Goal: Book appointment/travel/reservation

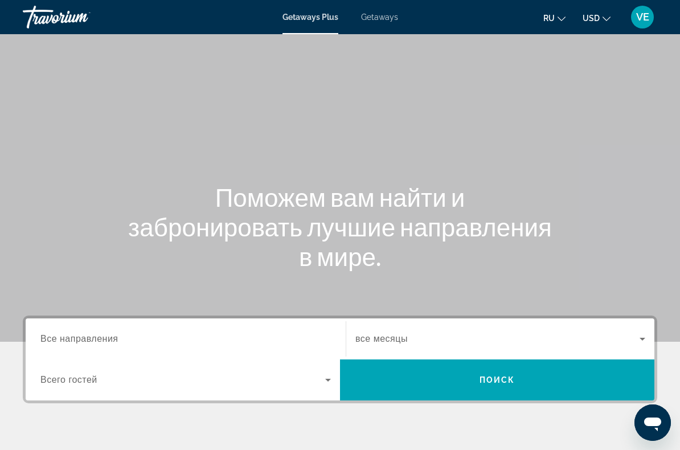
click at [377, 18] on span "Getaways" at bounding box center [379, 17] width 37 height 9
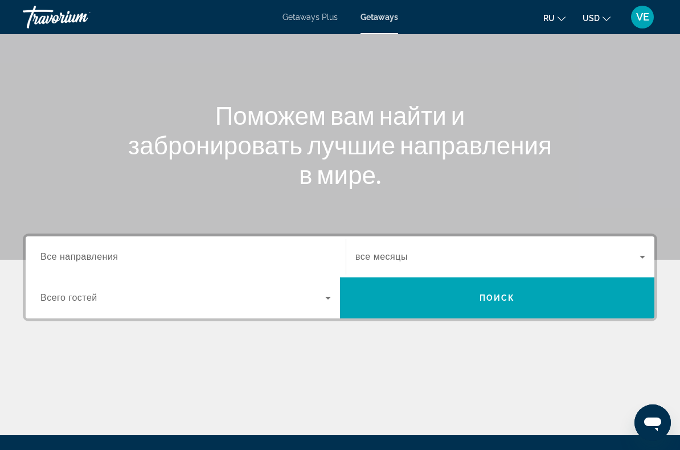
click at [288, 252] on input "Destination Все направления" at bounding box center [185, 257] width 290 height 14
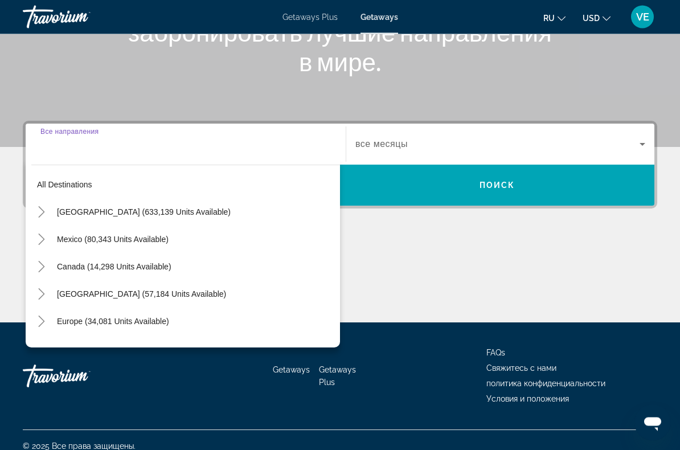
scroll to position [206, 0]
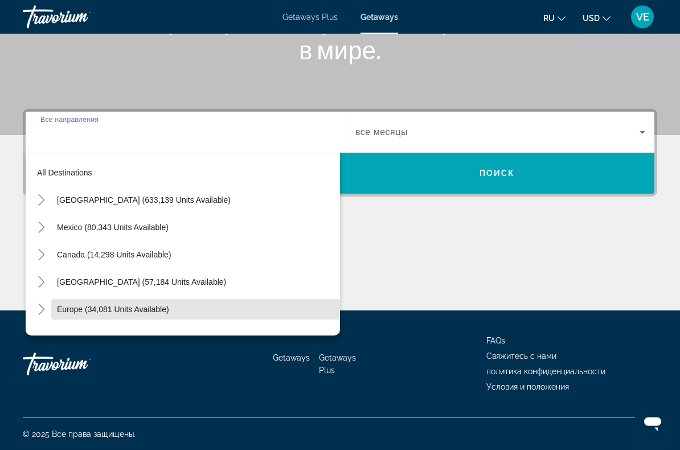
click at [168, 308] on span "Search widget" at bounding box center [195, 309] width 289 height 27
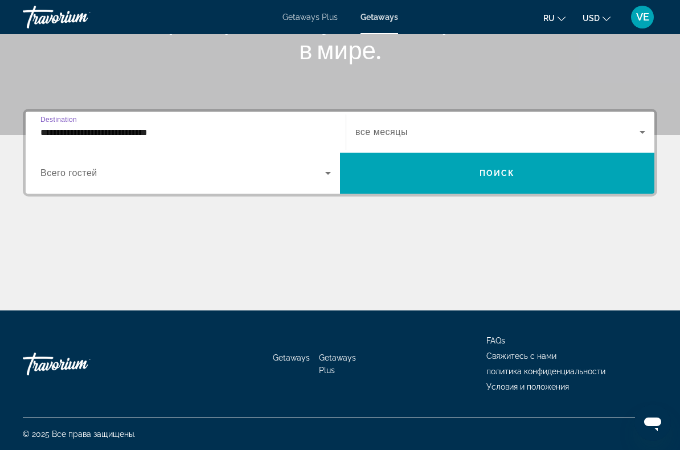
click at [231, 132] on input "**********" at bounding box center [185, 133] width 290 height 14
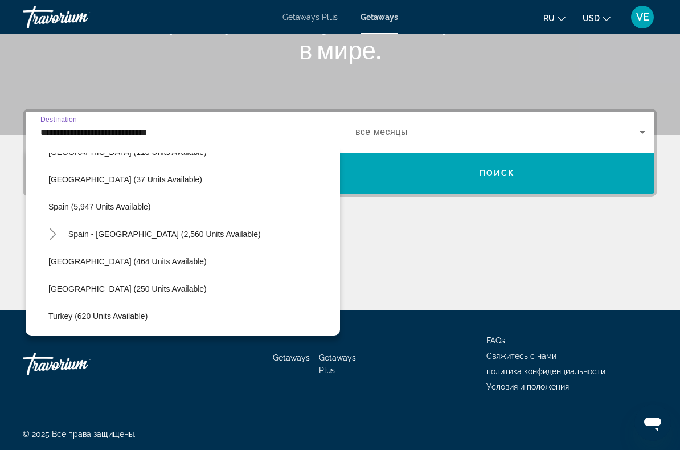
scroll to position [595, 0]
click at [221, 239] on span "Search widget" at bounding box center [201, 233] width 277 height 27
type input "**********"
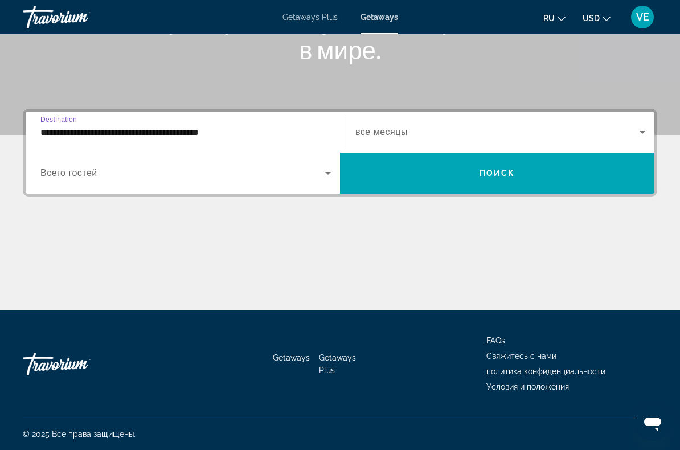
click at [425, 136] on span "Search widget" at bounding box center [497, 132] width 284 height 14
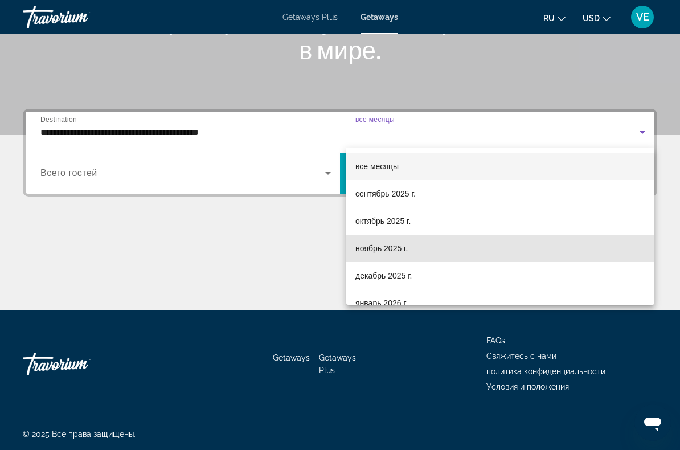
click at [425, 251] on mat-option "ноябрь 2025 г." at bounding box center [500, 248] width 308 height 27
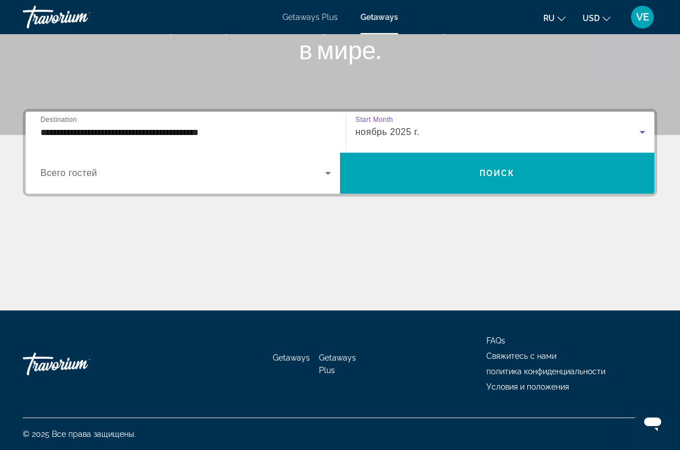
click at [464, 174] on span "Search widget" at bounding box center [497, 172] width 314 height 27
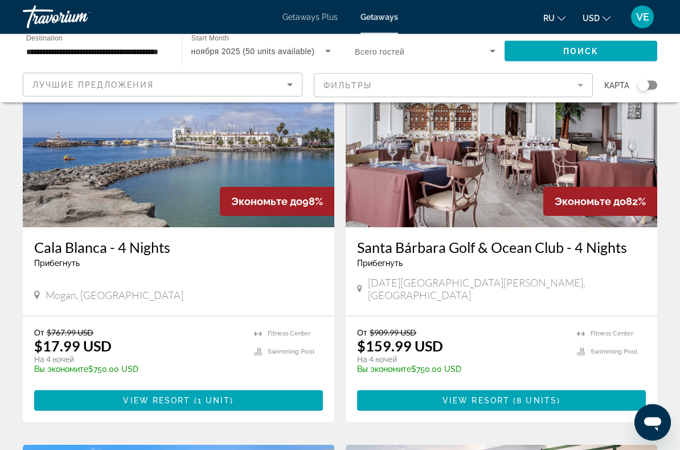
scroll to position [98, 0]
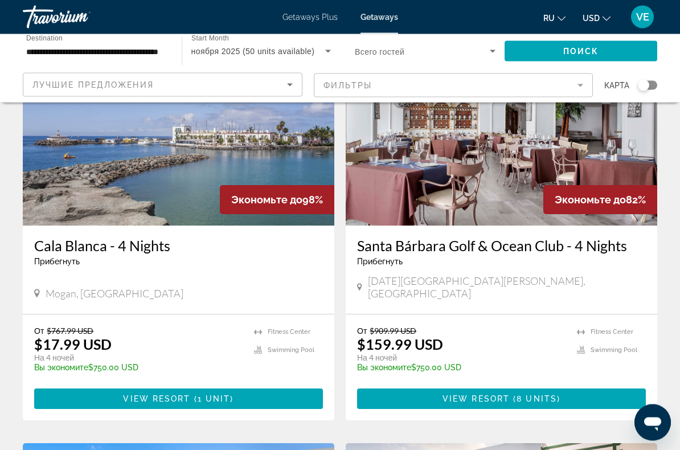
click at [267, 387] on span "Main content" at bounding box center [178, 398] width 289 height 27
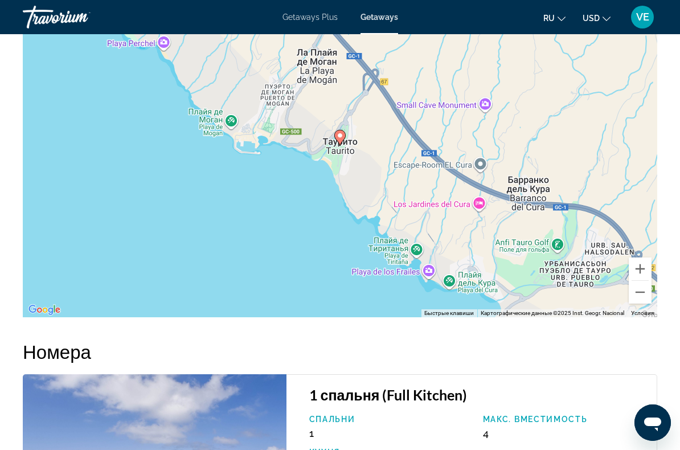
scroll to position [1943, 0]
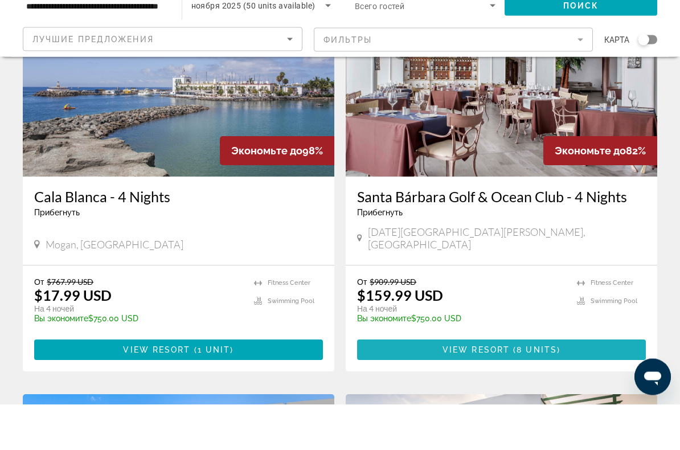
click at [520, 391] on span "8 units" at bounding box center [536, 395] width 40 height 9
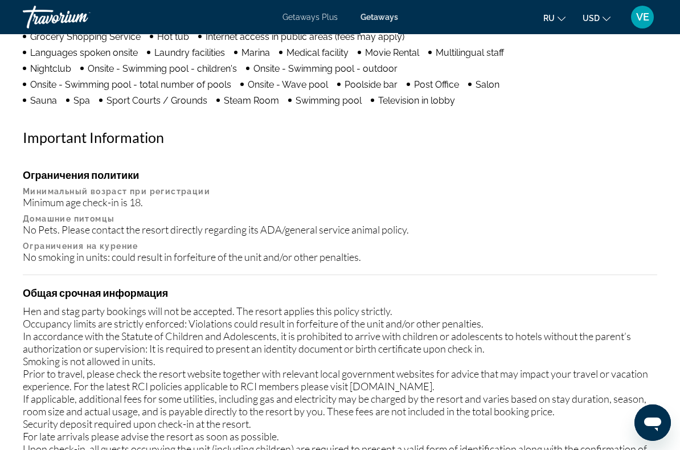
scroll to position [1255, 0]
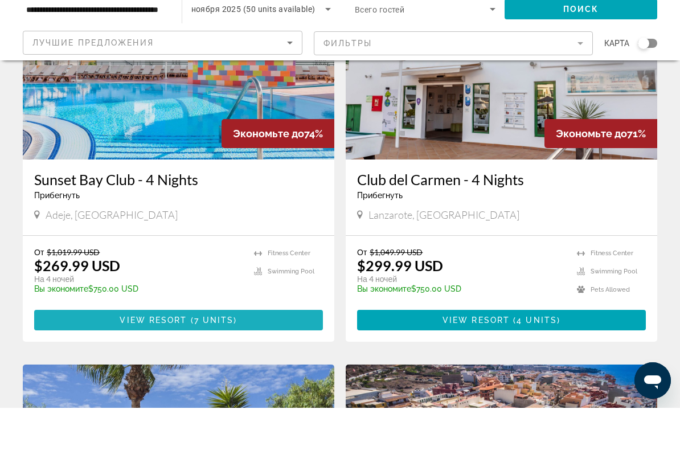
click at [282, 348] on span "Main content" at bounding box center [178, 361] width 289 height 27
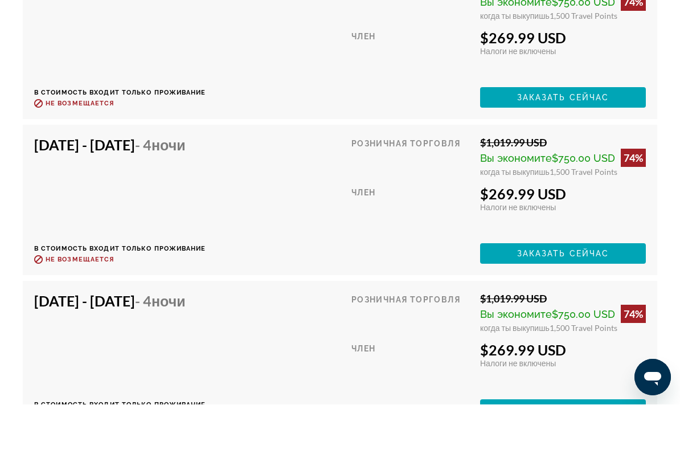
scroll to position [2665, 0]
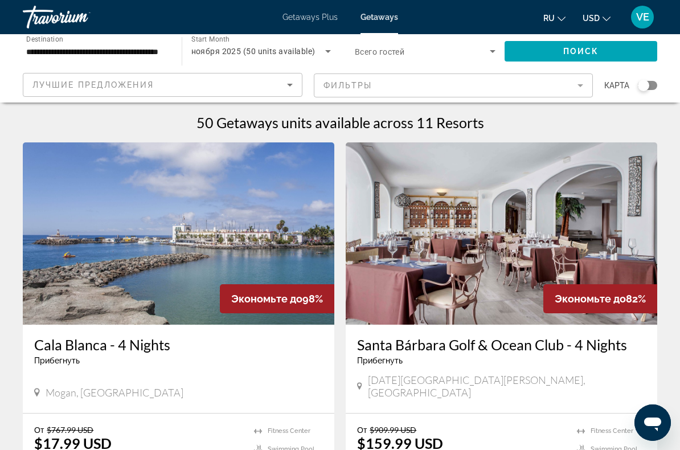
click at [146, 54] on input "**********" at bounding box center [96, 52] width 141 height 14
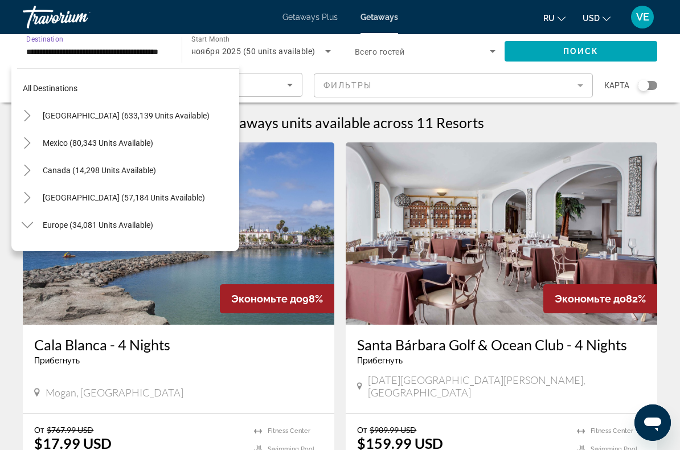
scroll to position [587, 0]
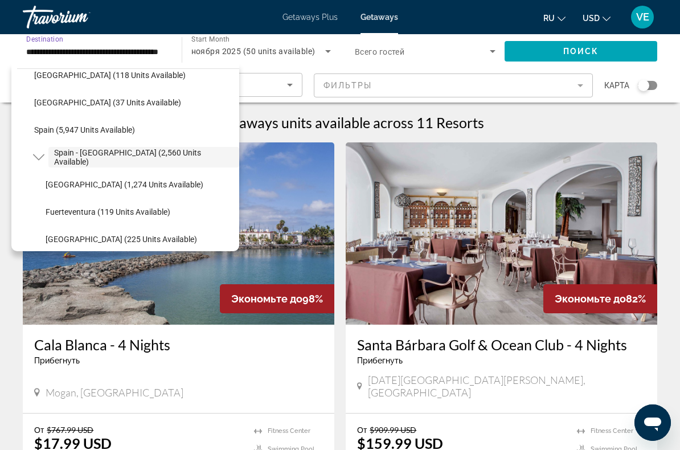
click at [118, 131] on span "Spain (5,947 units available)" at bounding box center [84, 129] width 101 height 9
type input "**********"
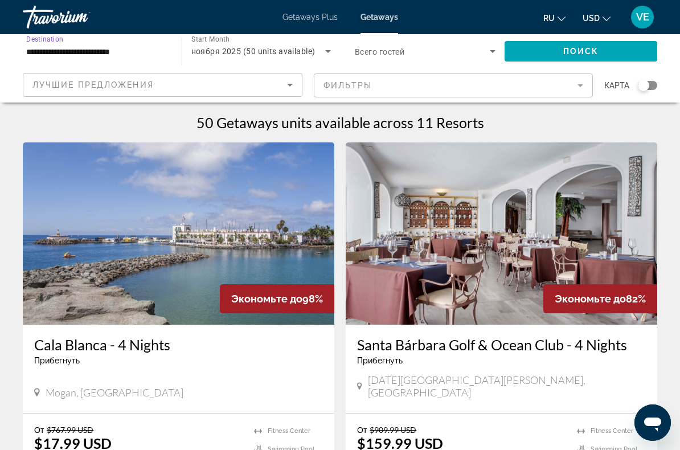
click at [566, 47] on span "Поиск" at bounding box center [581, 51] width 36 height 9
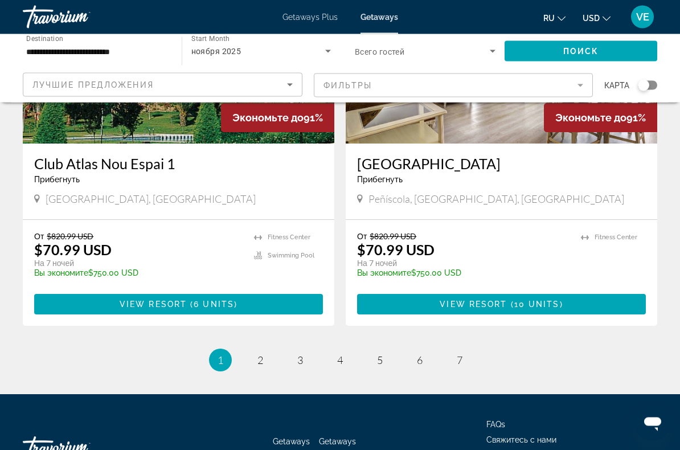
scroll to position [2149, 0]
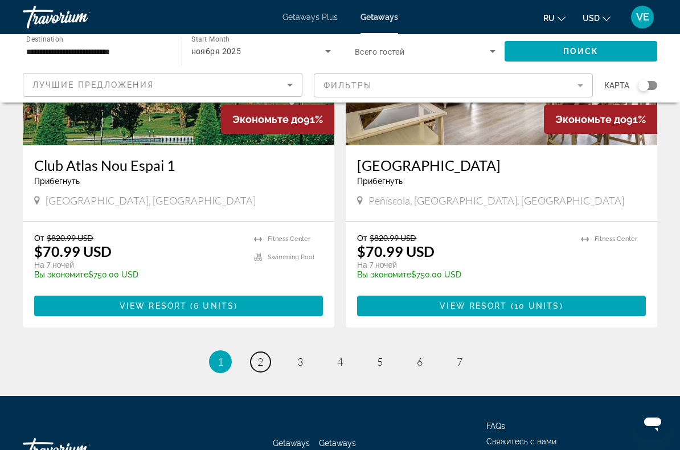
click at [264, 352] on link "page 2" at bounding box center [260, 362] width 20 height 20
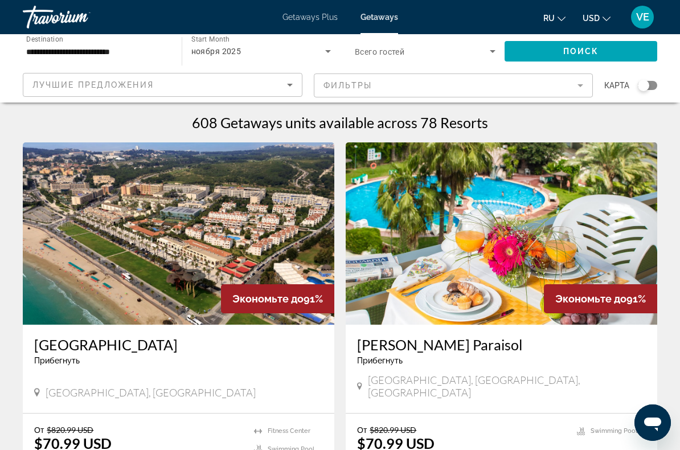
click at [285, 52] on div "ноября 2025" at bounding box center [258, 51] width 134 height 14
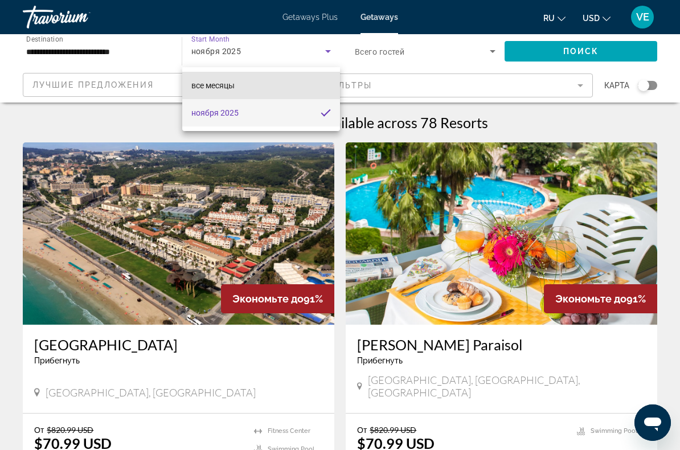
click at [281, 83] on mat-option "все месяцы" at bounding box center [261, 85] width 158 height 27
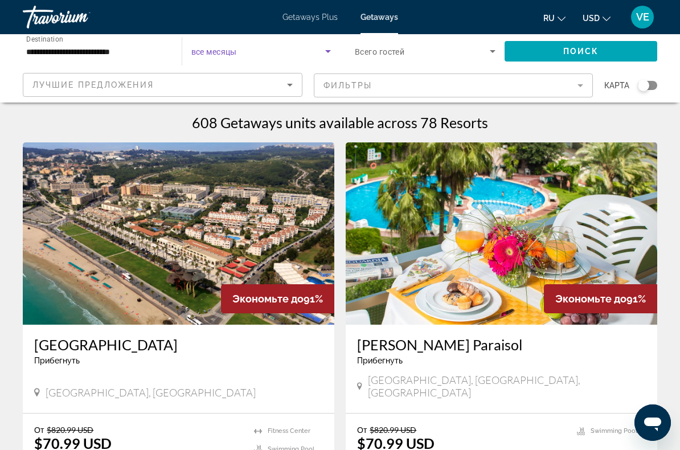
click at [536, 56] on span "Search widget" at bounding box center [580, 51] width 153 height 27
